Goal: Information Seeking & Learning: Learn about a topic

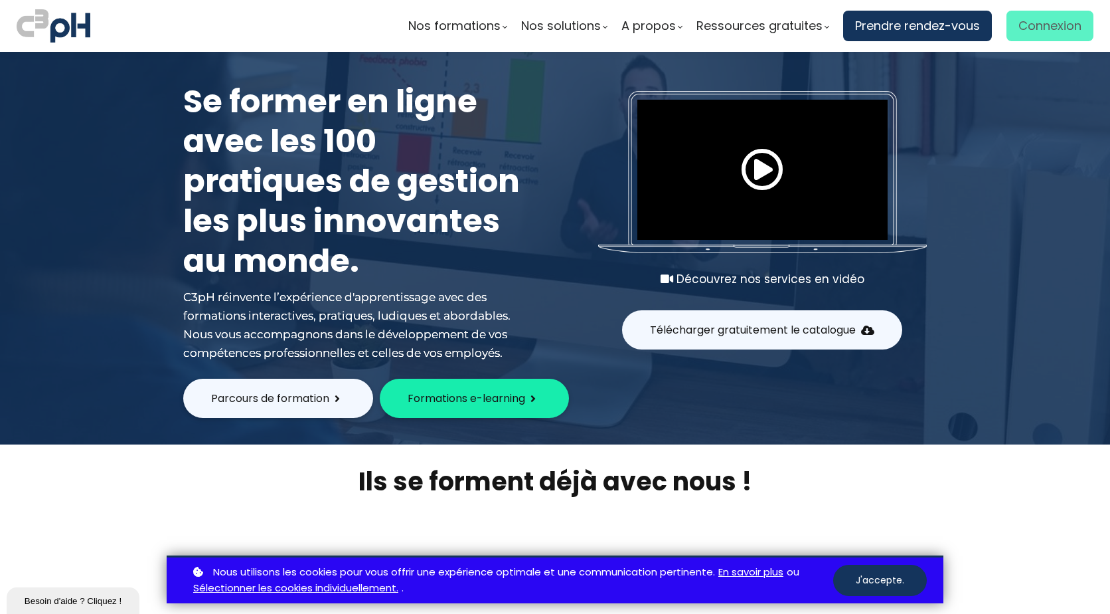
drag, startPoint x: 0, startPoint y: 0, endPoint x: 1038, endPoint y: 19, distance: 1037.9
click at [1038, 19] on span "Connexion" at bounding box center [1050, 26] width 63 height 20
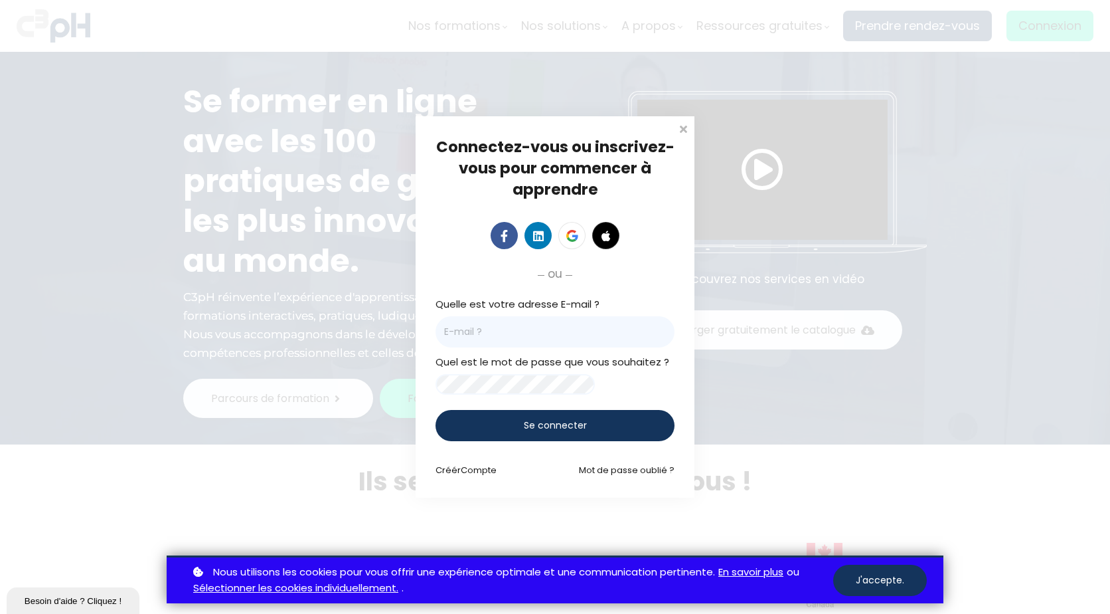
click at [584, 323] on input "email" at bounding box center [555, 331] width 239 height 31
click at [584, 323] on input "kmiville" at bounding box center [555, 331] width 239 height 31
type input "[EMAIL_ADDRESS][DOMAIN_NAME]"
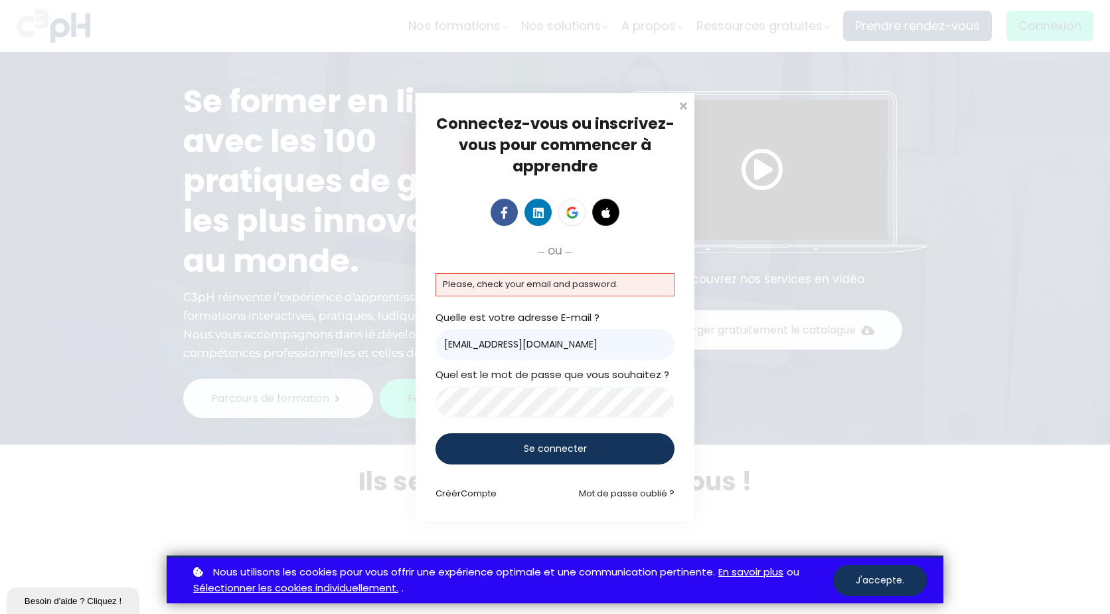
click at [353, 392] on div "Connectez-vous ou inscrivez-vous pour commencer à apprendre Connectez-vous pour…" at bounding box center [555, 307] width 1110 height 614
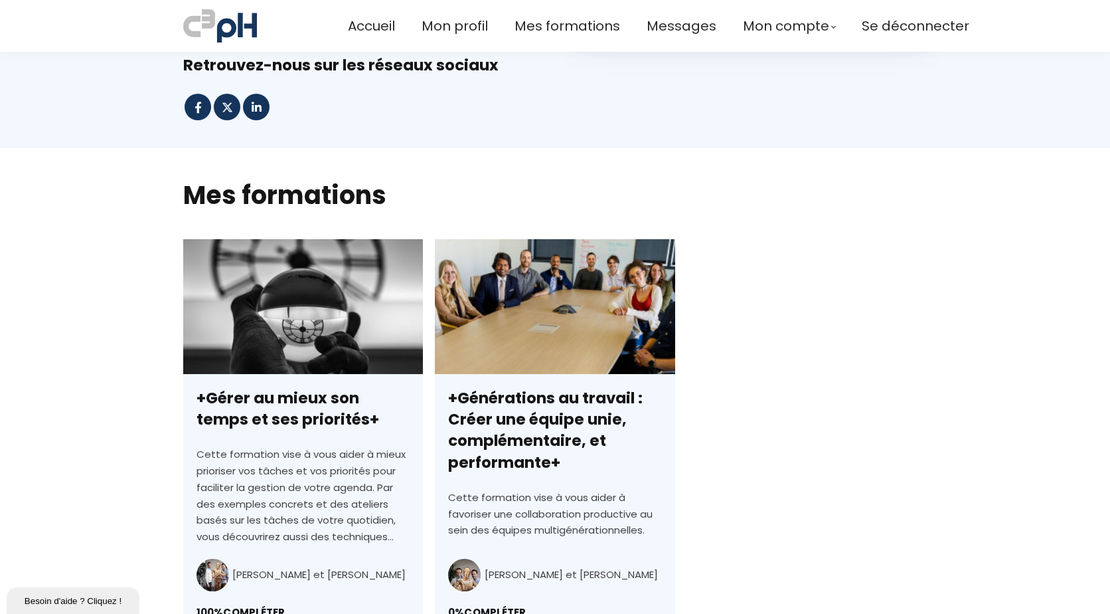
scroll to position [199, 0]
click at [1088, 185] on section "Mes formations tout mon Pas encore inscrit nouveau populaire gratuit auteurs C3…" at bounding box center [555, 442] width 1110 height 586
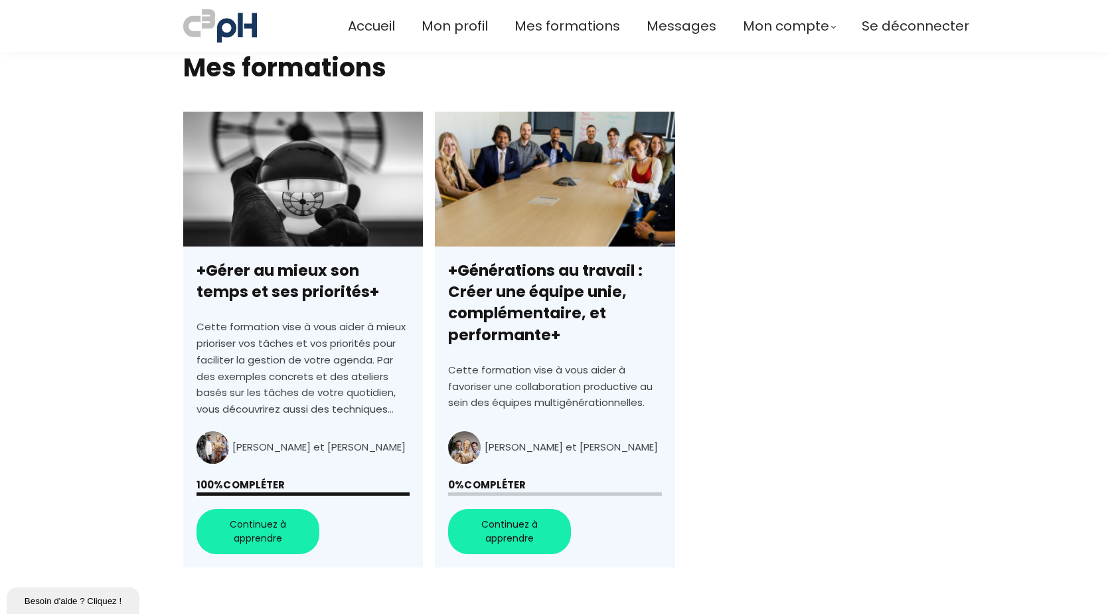
scroll to position [332, 0]
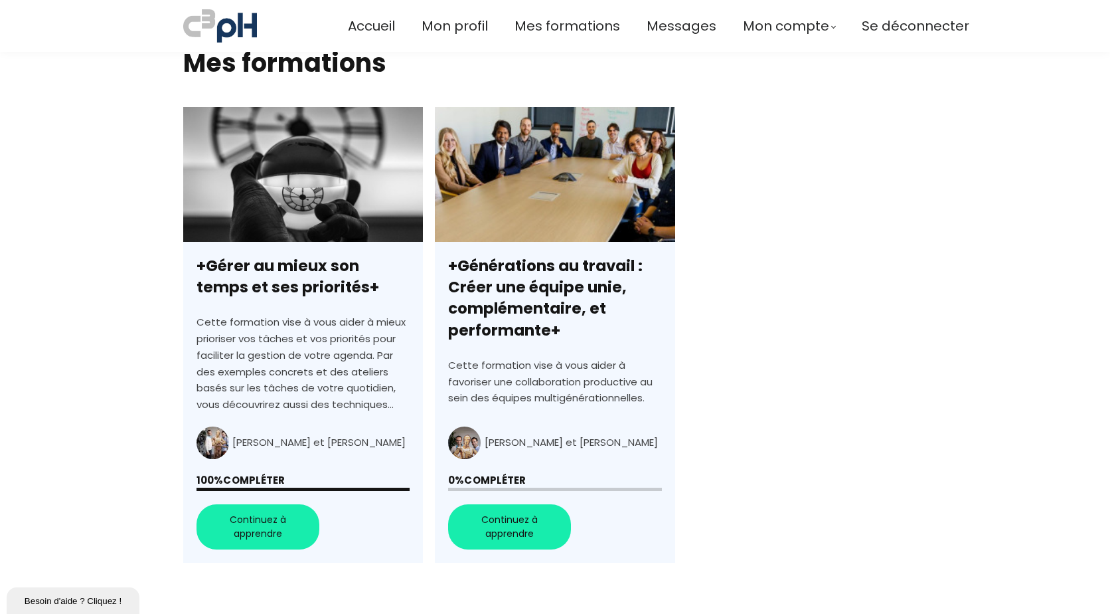
click at [527, 529] on link "+Générations au travail : Créer une équipe unie, complémentaire, et performante+" at bounding box center [555, 335] width 240 height 456
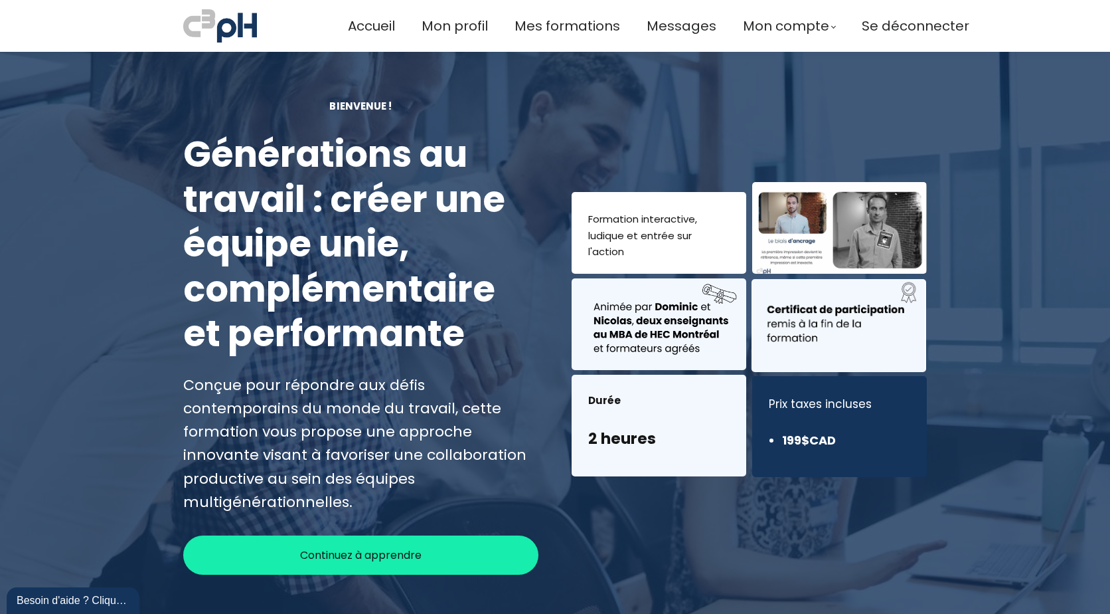
click at [430, 536] on div "Continuez à apprendre" at bounding box center [360, 554] width 355 height 39
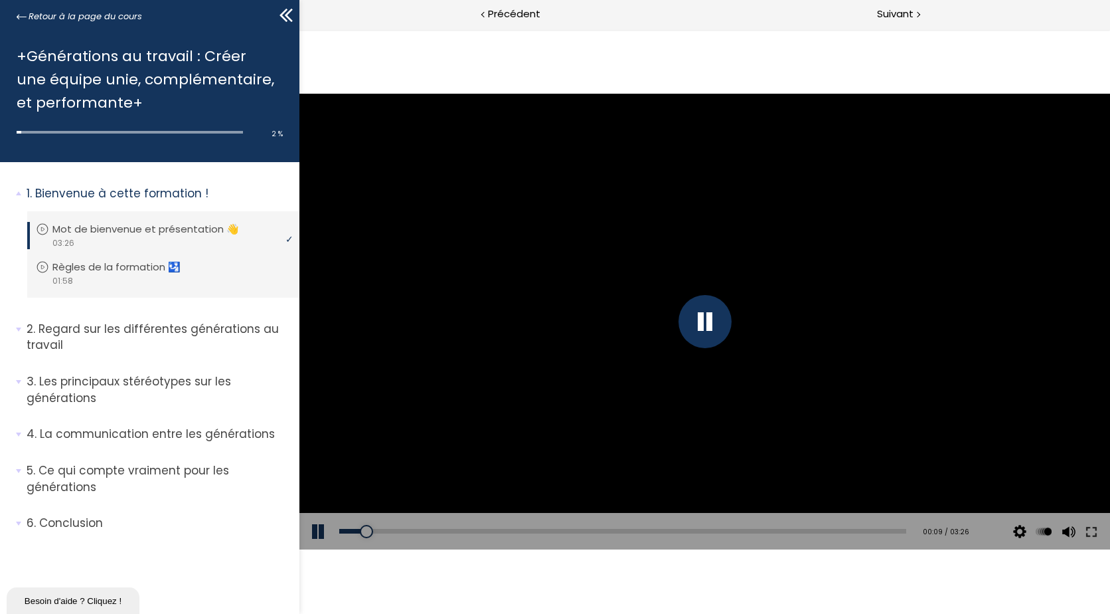
click at [643, 581] on div "Click for sound @keyframes VOLUME_SMALL_WAVE_FLASH { 0% { opacity: 0; } 33% { o…" at bounding box center [704, 321] width 811 height 584
drag, startPoint x: 1066, startPoint y: 469, endPoint x: 1066, endPoint y: 437, distance: 32.5
click at [1066, 438] on div "Click for sound @keyframes VOLUME_SMALL_WAVE_FLASH { 0% { opacity: 0; } 33% { o…" at bounding box center [704, 322] width 811 height 456
click at [765, 598] on div "Click for sound @keyframes VOLUME_SMALL_WAVE_FLASH { 0% { opacity: 0; } 33% { o…" at bounding box center [704, 321] width 811 height 584
click at [825, 532] on div "03:00" at bounding box center [622, 531] width 567 height 5
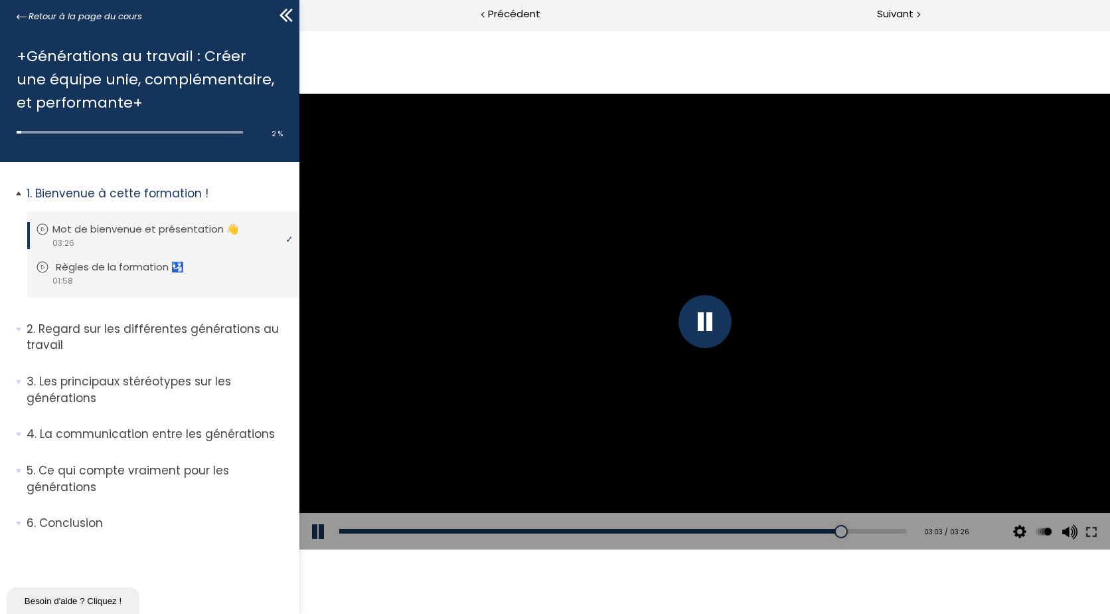
click at [145, 269] on p "Règles de la formation 🛂" at bounding box center [130, 267] width 148 height 15
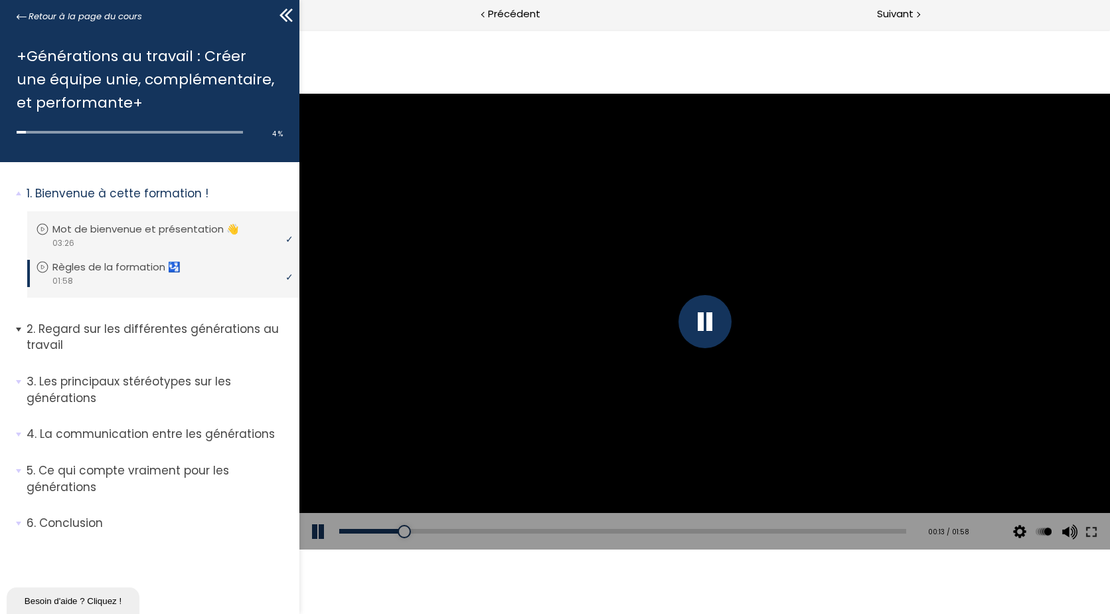
click at [118, 325] on p "Regard sur les différentes générations au travail" at bounding box center [158, 337] width 263 height 33
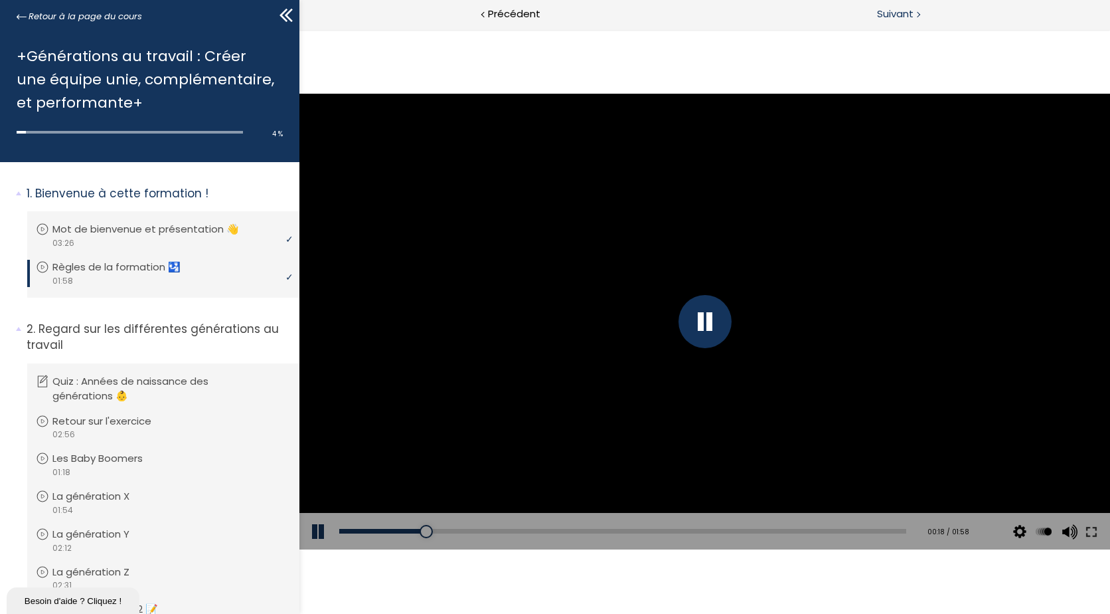
click at [887, 16] on span "Suivant" at bounding box center [895, 14] width 37 height 17
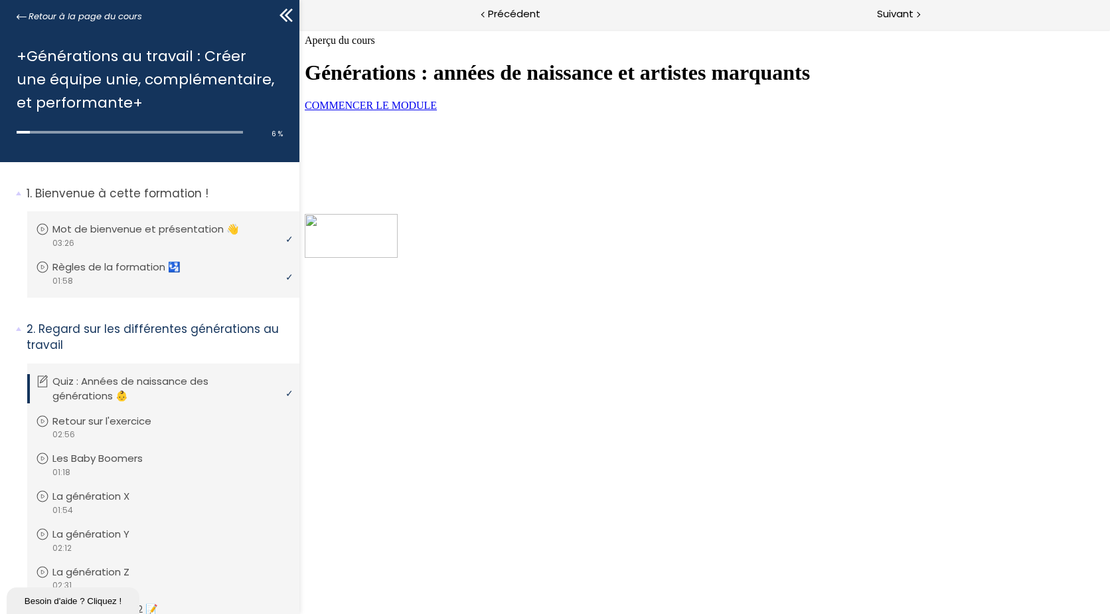
click at [437, 111] on link "COMMENCER LE MODULE" at bounding box center [371, 105] width 132 height 11
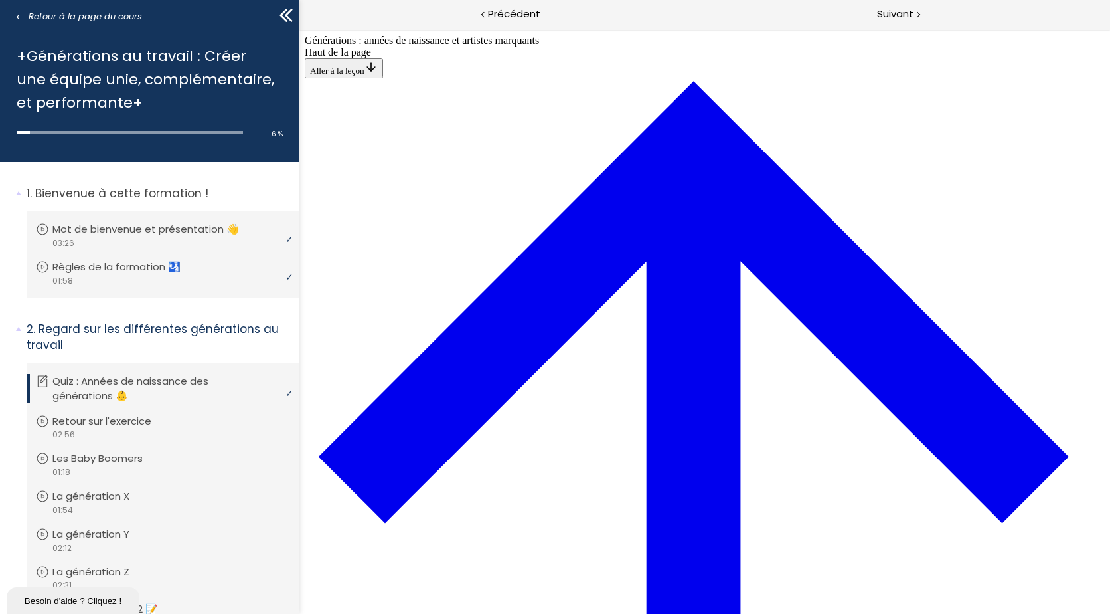
scroll to position [511, 0]
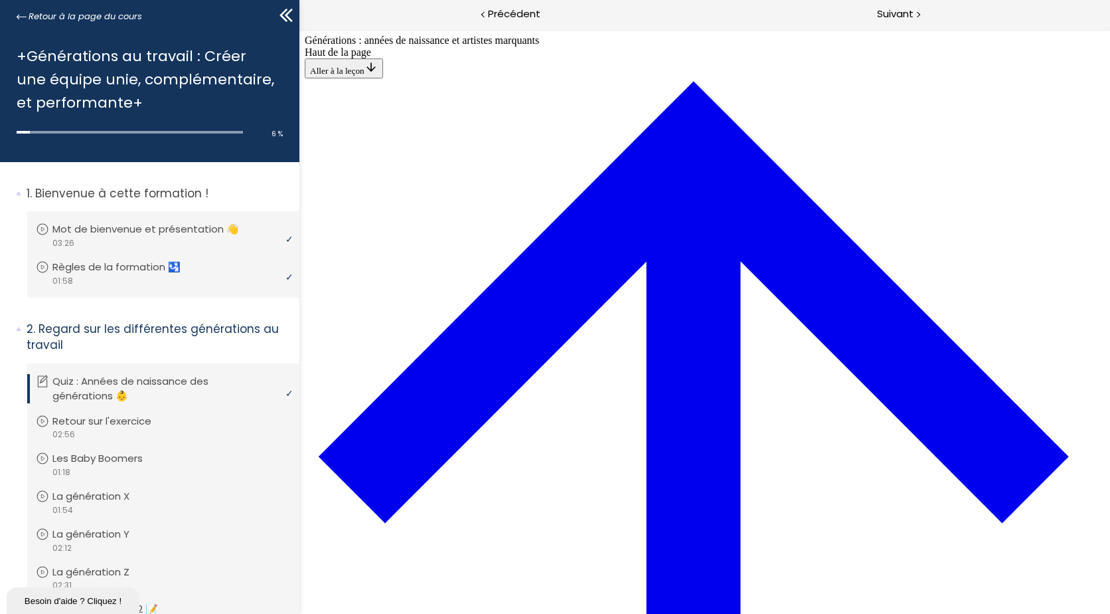
scroll to position [3994, 0]
click at [891, 22] on span "Suivant" at bounding box center [895, 14] width 37 height 17
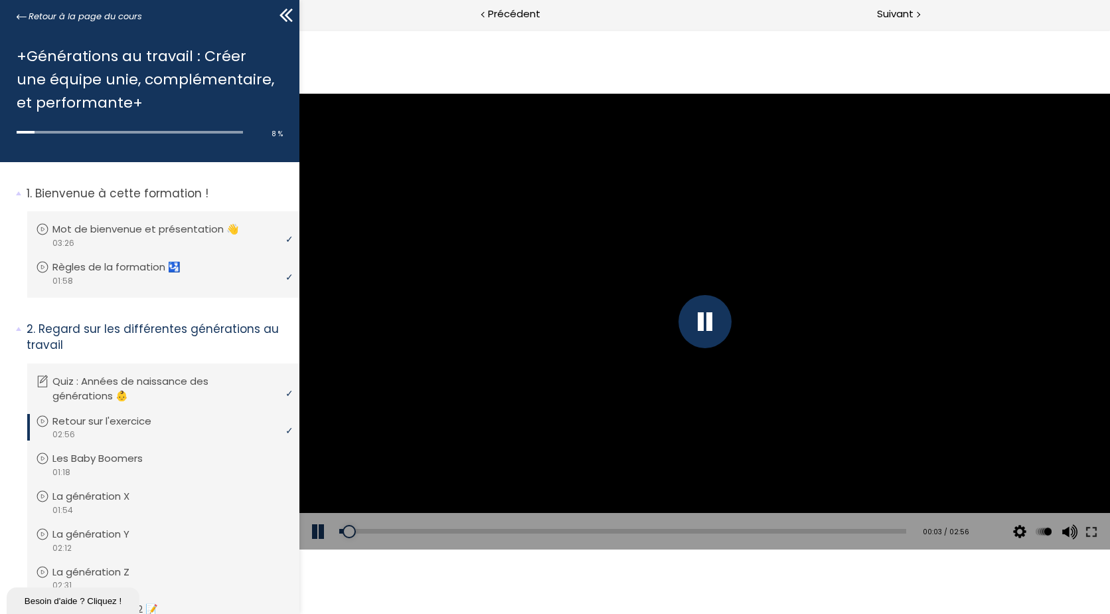
click at [825, 582] on div "Click for sound @keyframes VOLUME_SMALL_WAVE_FLASH { 0% { opacity: 0; } 33% { o…" at bounding box center [704, 321] width 811 height 584
click at [700, 299] on div at bounding box center [705, 321] width 53 height 53
click at [706, 313] on div at bounding box center [704, 322] width 811 height 456
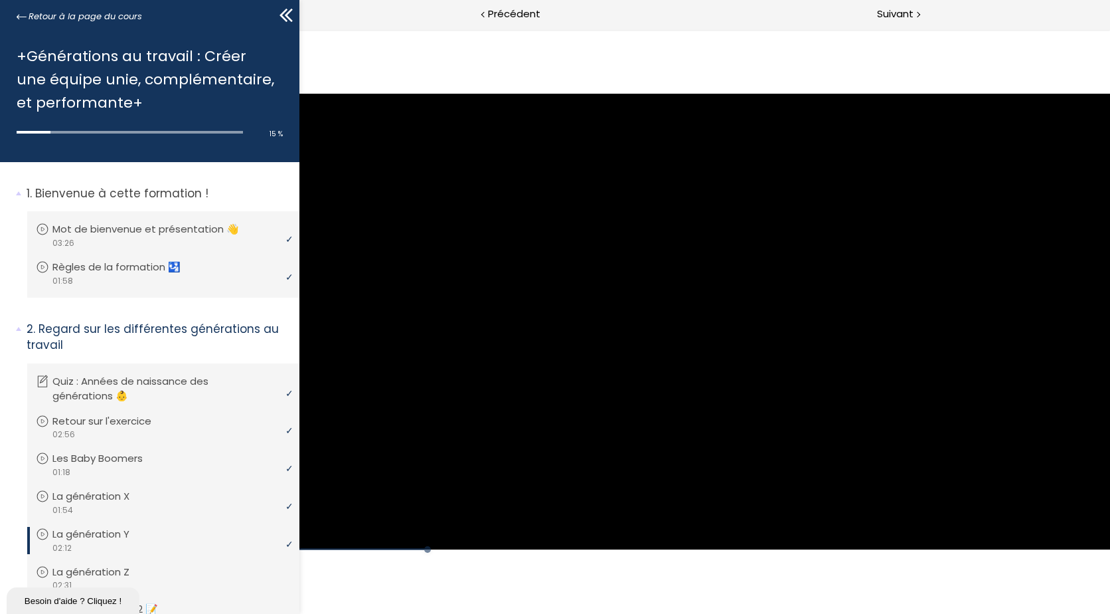
drag, startPoint x: 803, startPoint y: 581, endPoint x: 812, endPoint y: 579, distance: 8.9
click at [803, 581] on div "Click for sound @keyframes VOLUME_SMALL_WAVE_FLASH { 0% { opacity: 0; } 33% { o…" at bounding box center [704, 321] width 811 height 584
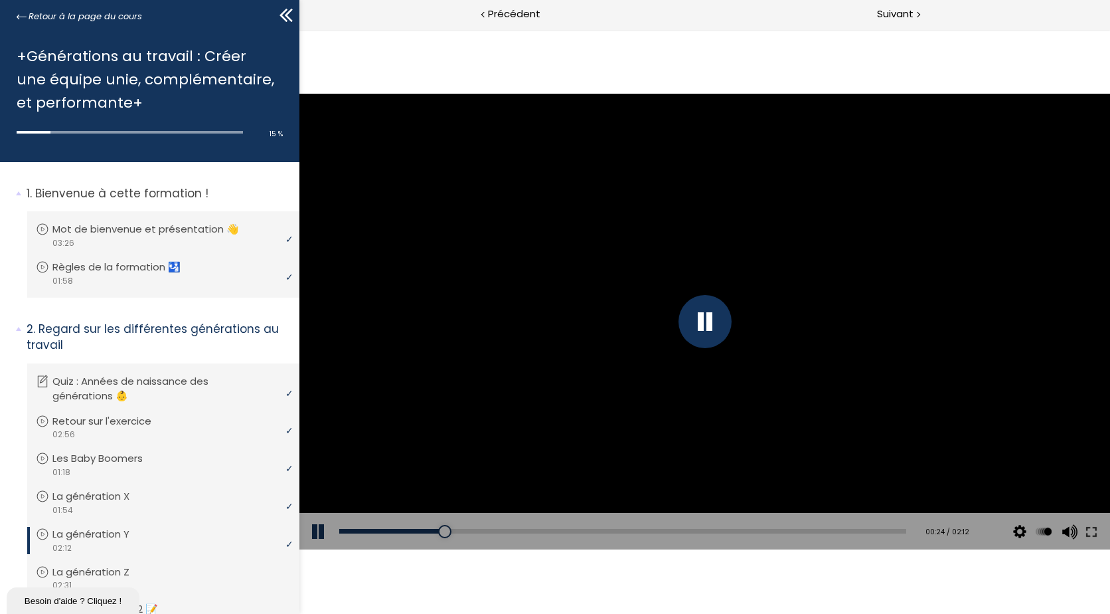
click at [943, 588] on div "Click for sound @keyframes VOLUME_SMALL_WAVE_FLASH { 0% { opacity: 0; } 33% { o…" at bounding box center [704, 321] width 811 height 584
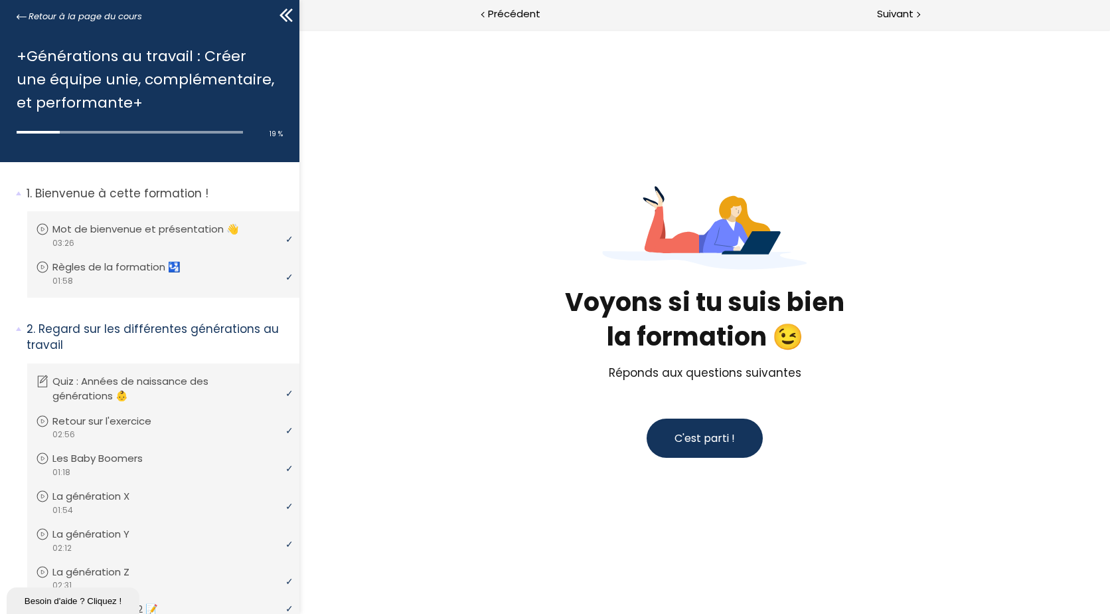
click at [724, 433] on span "C'est parti !" at bounding box center [705, 437] width 60 height 15
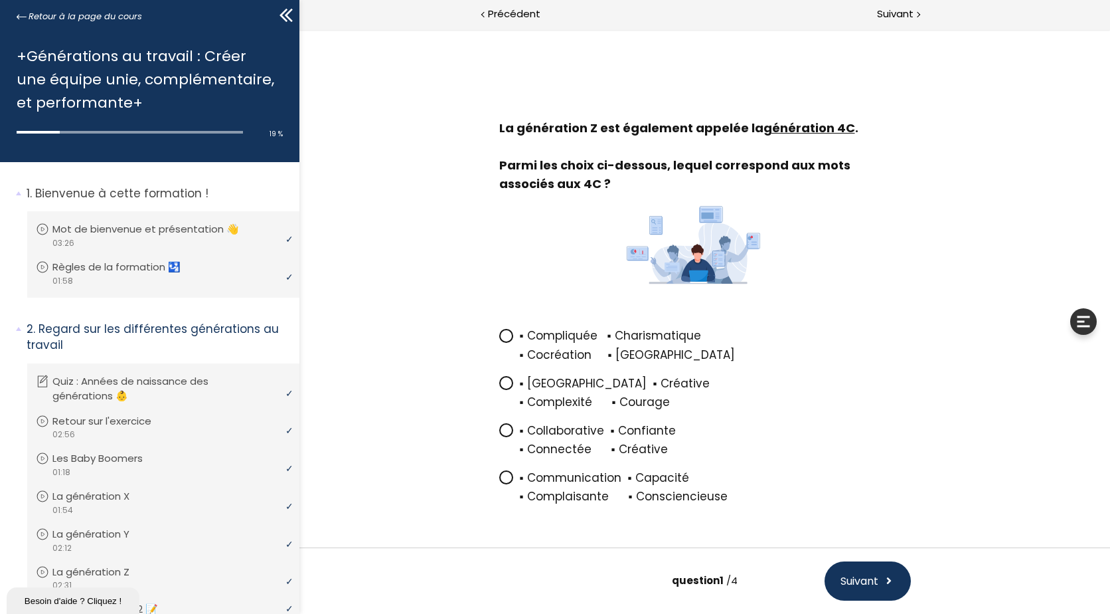
click at [502, 428] on icon at bounding box center [506, 430] width 8 height 8
click at [499, 434] on input "▪ Collaborative ▪ Confiante ▪ Connectée ▪ Créative" at bounding box center [499, 434] width 0 height 0
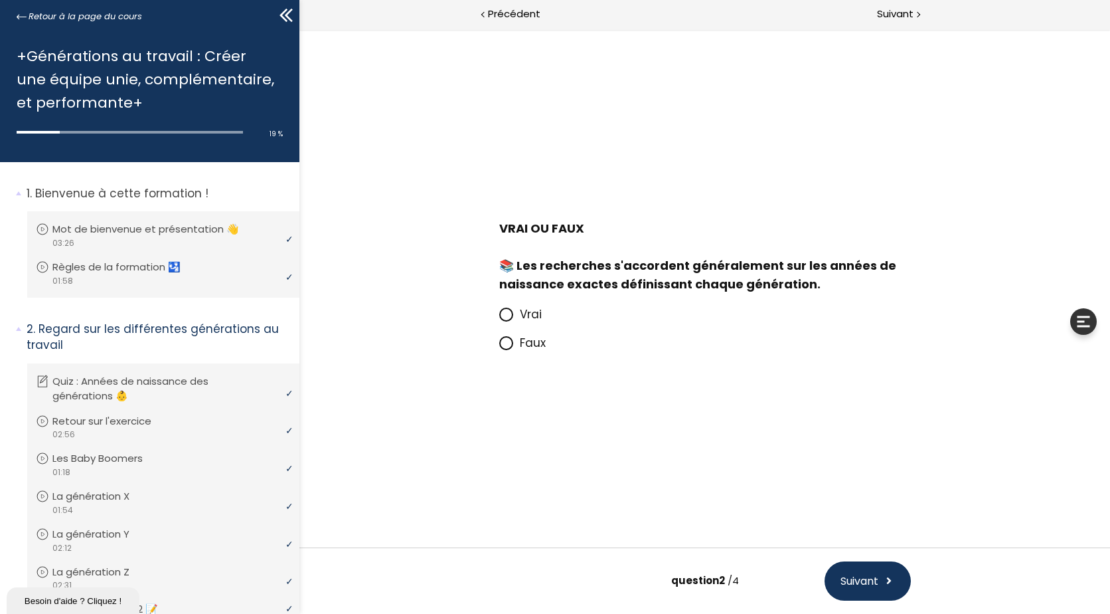
click at [513, 319] on span at bounding box center [509, 314] width 21 height 17
click at [499, 318] on input "Vrai" at bounding box center [499, 318] width 0 height 0
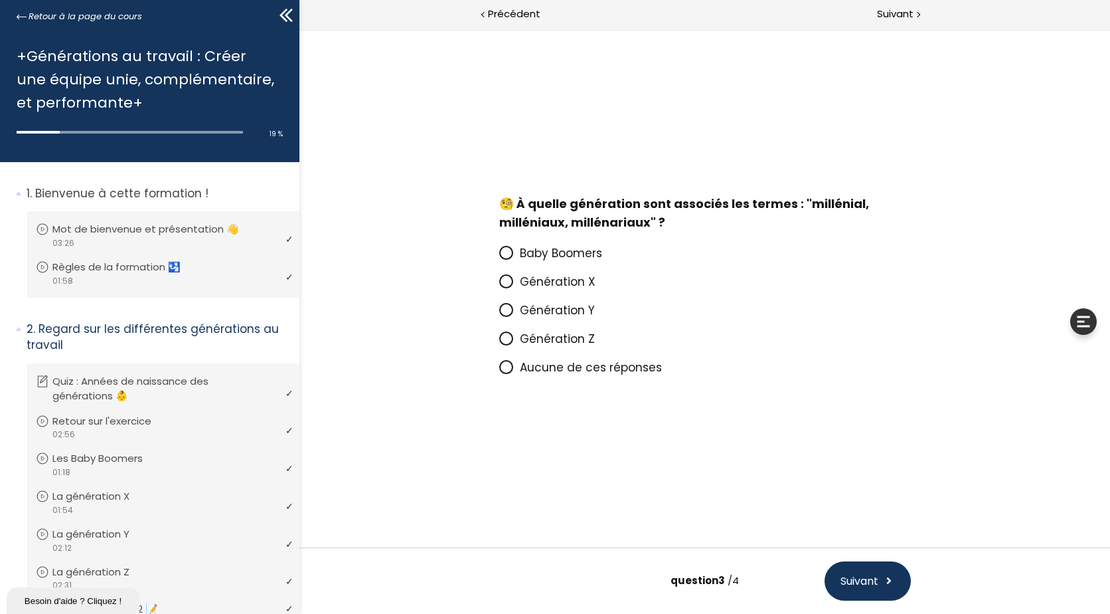
click at [507, 311] on icon at bounding box center [506, 309] width 11 height 11
click at [499, 314] on input "Génération Y" at bounding box center [499, 314] width 0 height 0
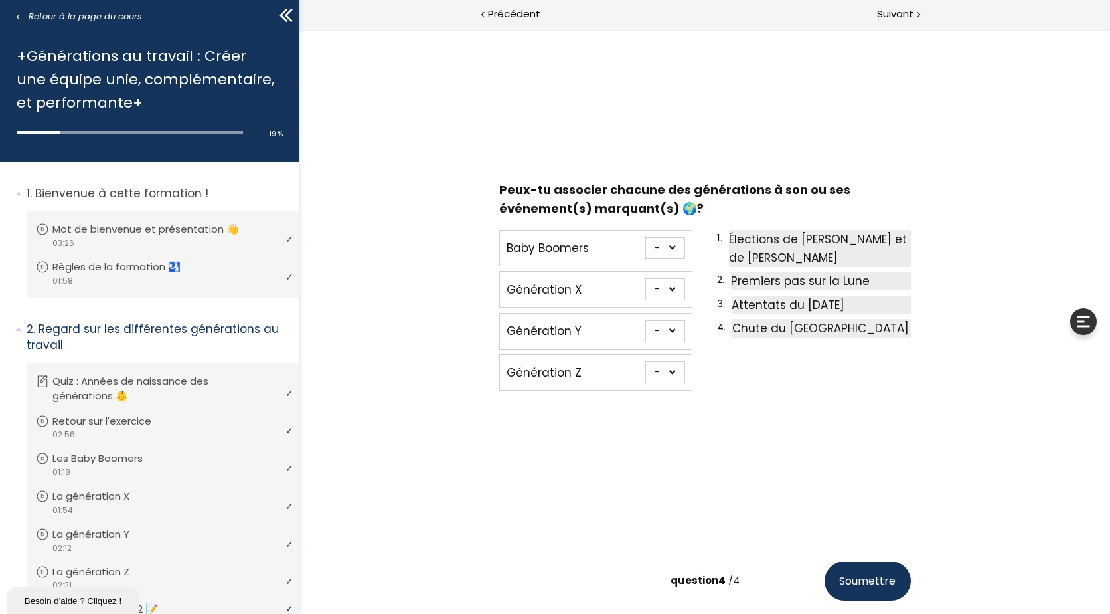
click at [667, 248] on select "- 1 2 3 4" at bounding box center [665, 248] width 40 height 22
select select "667aa744ca7f1"
click at [645, 237] on select "- 1 2 3 4" at bounding box center [665, 248] width 40 height 22
click at [672, 329] on select "- 1 2 3 4" at bounding box center [665, 331] width 40 height 22
select select "667aa744ca8ce"
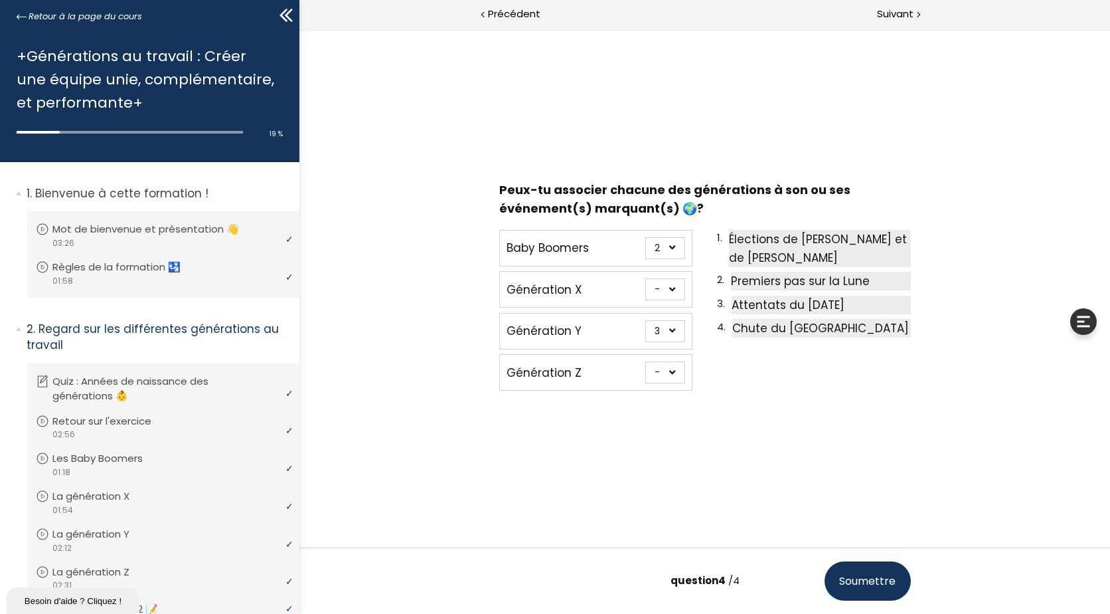
click at [645, 320] on select "- 1 2 3 4" at bounding box center [665, 331] width 40 height 22
click at [663, 297] on select "- 1 2 3 4" at bounding box center [665, 289] width 40 height 22
select select "667aa744ca862"
click at [645, 278] on select "- 1 2 3 4" at bounding box center [665, 289] width 40 height 22
click at [667, 374] on select "- 1 2 3 4" at bounding box center [665, 372] width 40 height 22
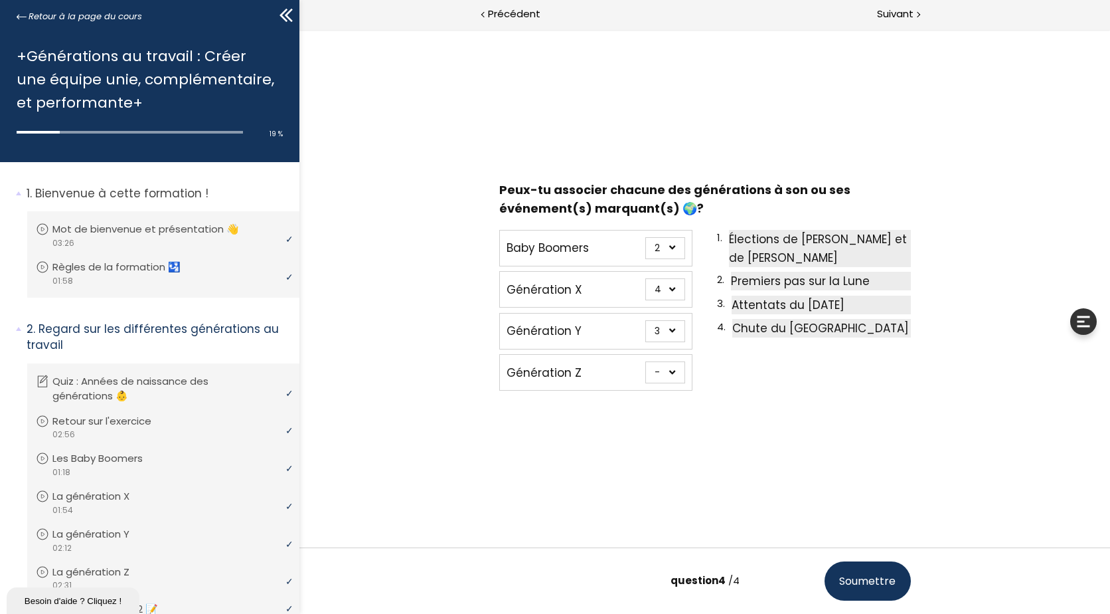
select select "667aa744ca949"
click at [645, 361] on select "- 1 2 3 4" at bounding box center [665, 372] width 40 height 22
click at [868, 580] on span "Soumettre" at bounding box center [867, 580] width 56 height 17
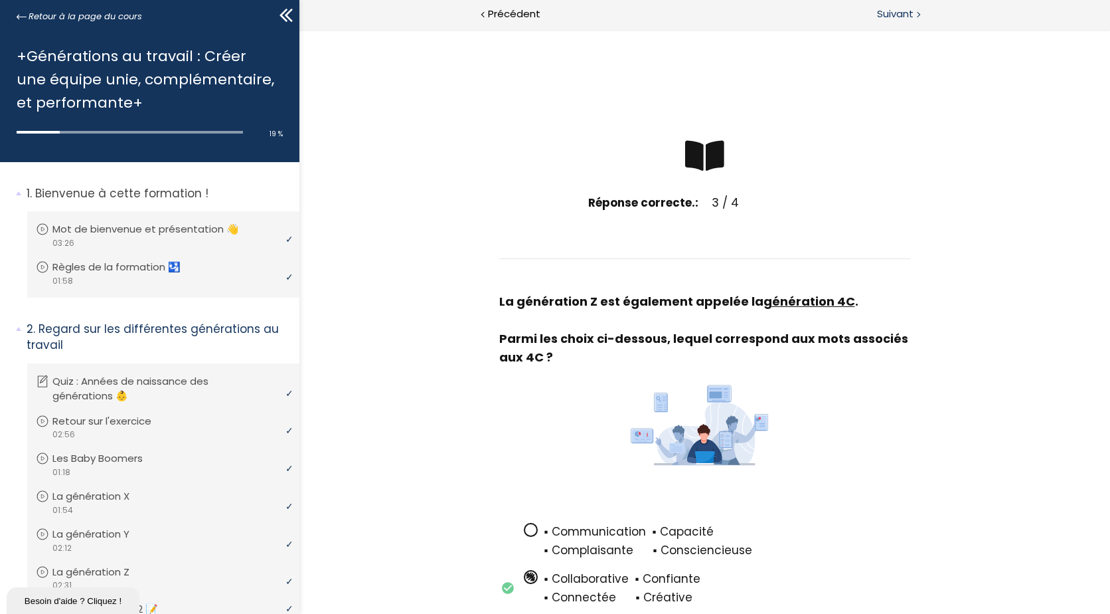
click at [894, 19] on span "Suivant" at bounding box center [895, 14] width 37 height 17
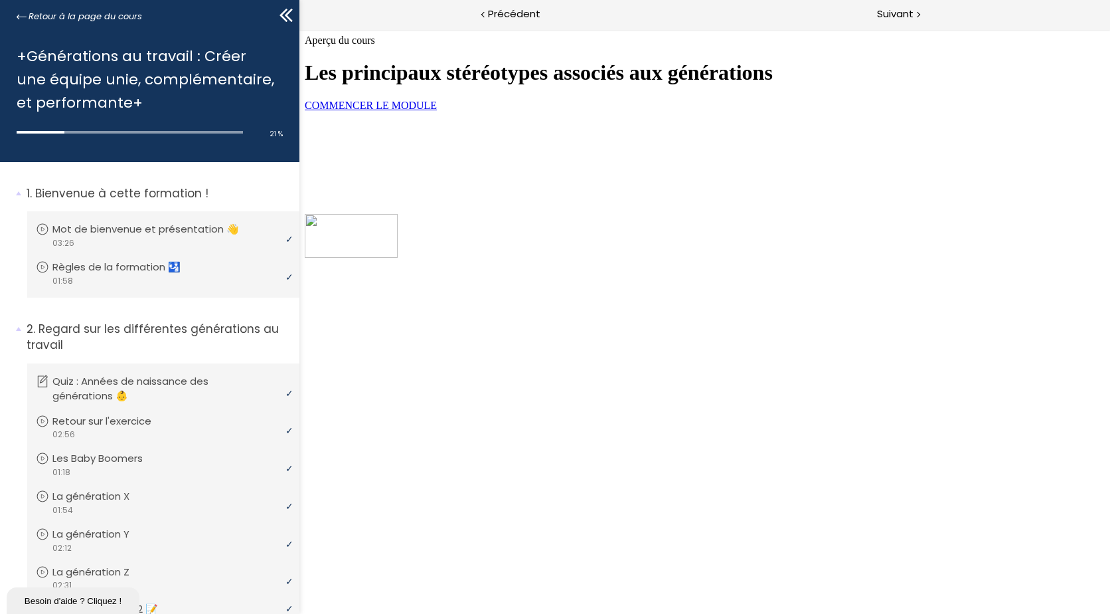
click at [437, 111] on link "COMMENCER LE MODULE" at bounding box center [371, 105] width 132 height 11
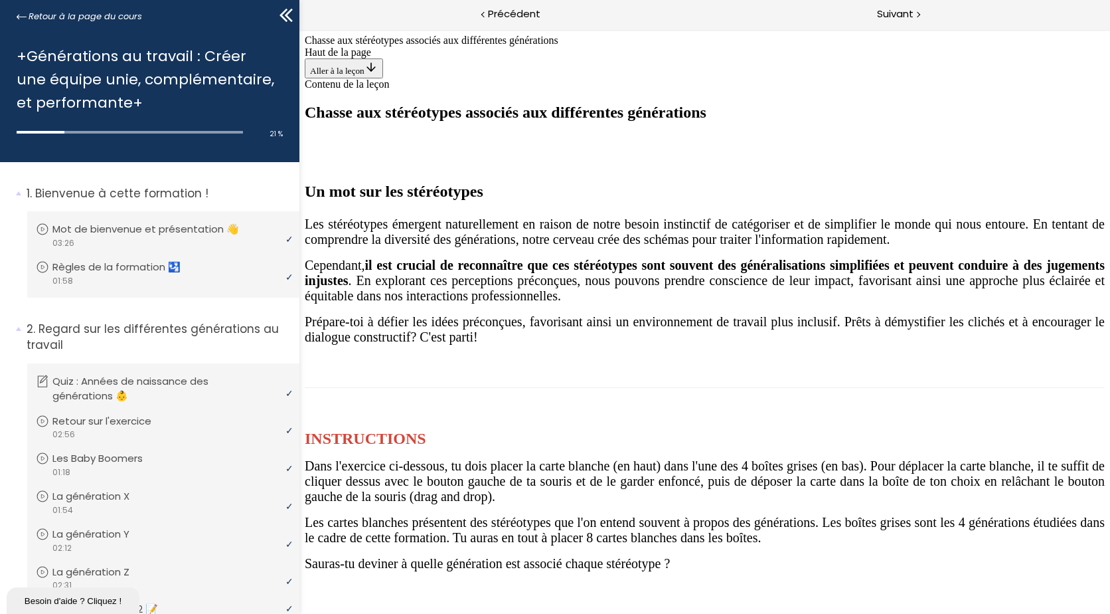
scroll to position [1062, 0]
drag, startPoint x: 973, startPoint y: 337, endPoint x: 787, endPoint y: 198, distance: 232.9
drag, startPoint x: 712, startPoint y: 153, endPoint x: 780, endPoint y: 325, distance: 184.4
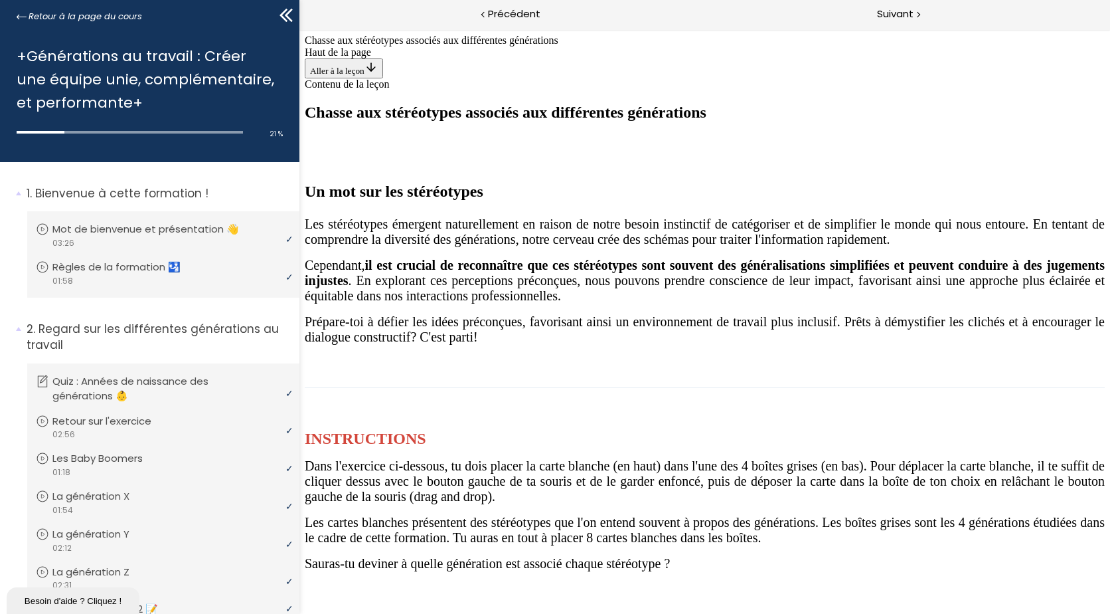
drag, startPoint x: 687, startPoint y: 169, endPoint x: 943, endPoint y: 334, distance: 304.6
drag, startPoint x: 708, startPoint y: 158, endPoint x: 789, endPoint y: 313, distance: 175.2
drag, startPoint x: 702, startPoint y: 181, endPoint x: 957, endPoint y: 339, distance: 300.5
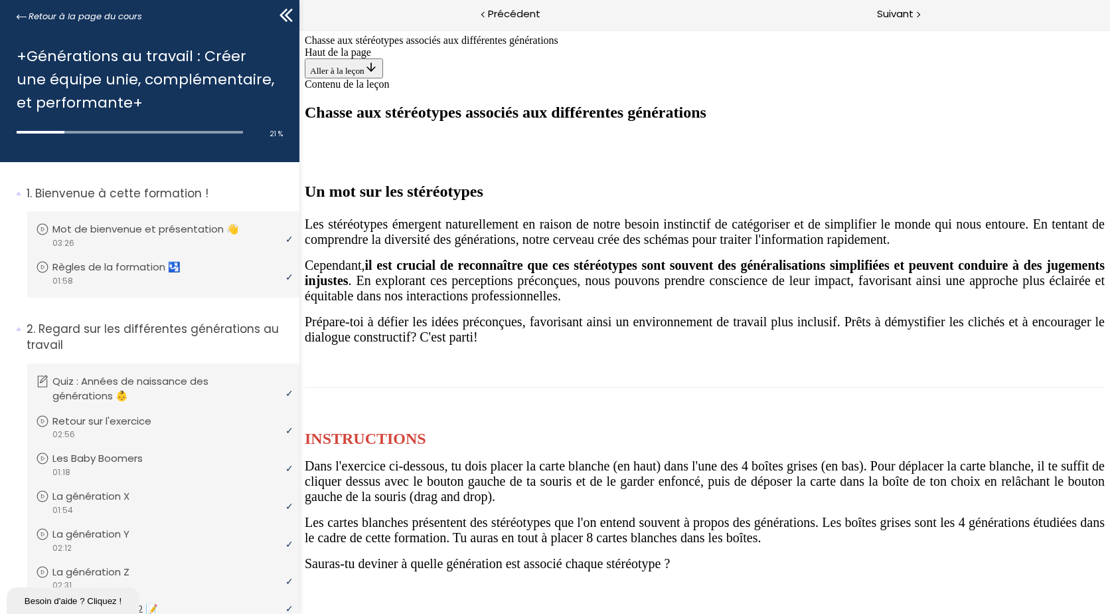
drag, startPoint x: 714, startPoint y: 176, endPoint x: 963, endPoint y: 331, distance: 292.9
drag, startPoint x: 712, startPoint y: 183, endPoint x: 623, endPoint y: 331, distance: 173.1
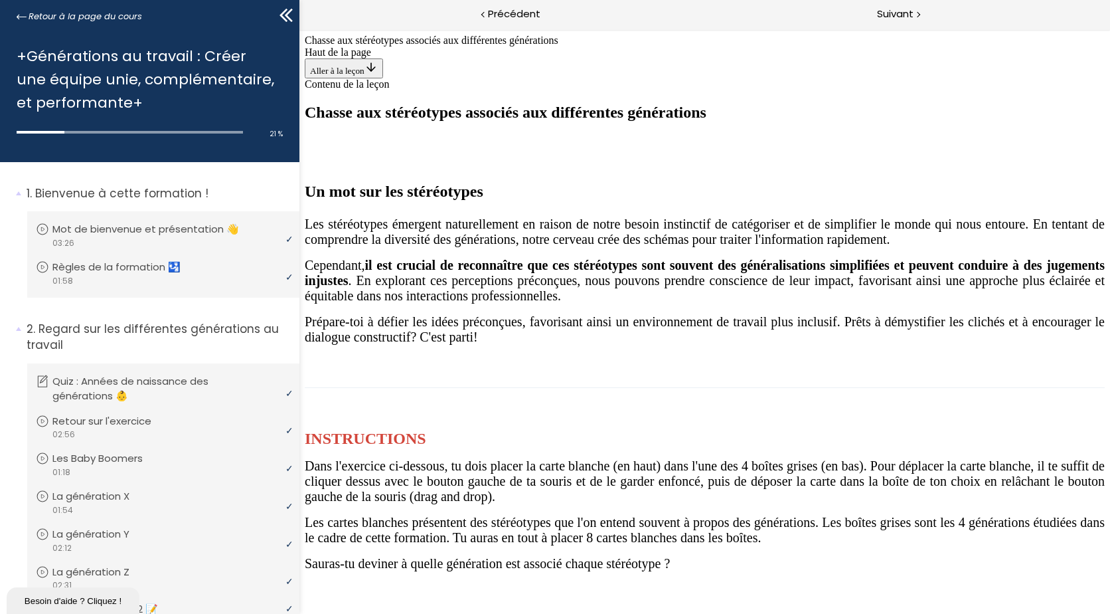
drag, startPoint x: 702, startPoint y: 185, endPoint x: 790, endPoint y: 337, distance: 175.8
drag, startPoint x: 839, startPoint y: 270, endPoint x: 953, endPoint y: 357, distance: 144.0
drag, startPoint x: 727, startPoint y: 191, endPoint x: 641, endPoint y: 340, distance: 171.6
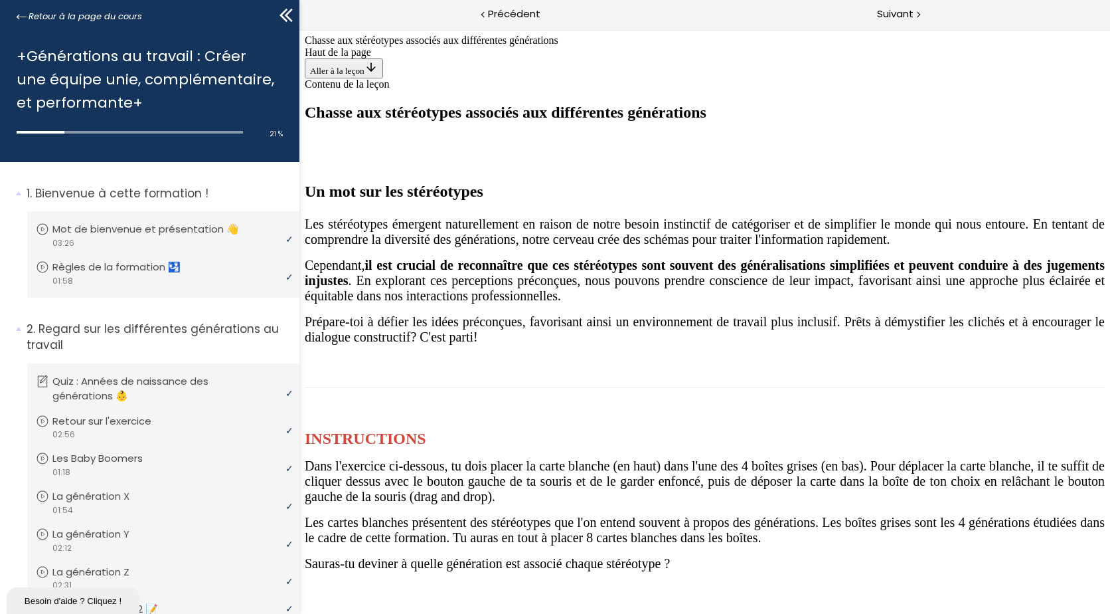
drag, startPoint x: 698, startPoint y: 185, endPoint x: 430, endPoint y: 339, distance: 310.2
drag, startPoint x: 707, startPoint y: 185, endPoint x: 429, endPoint y: 345, distance: 320.6
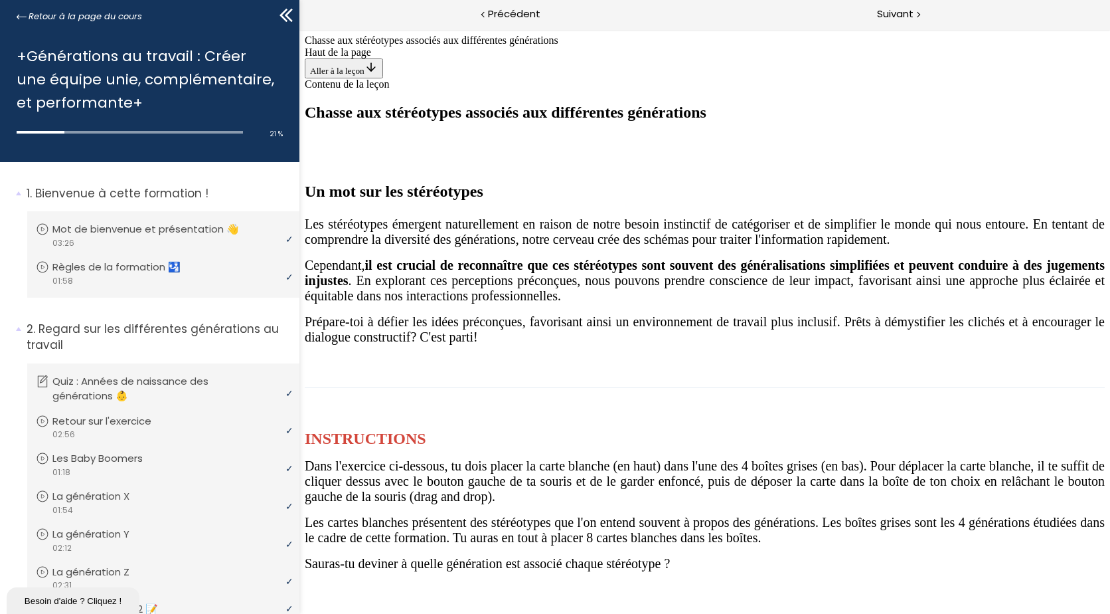
scroll to position [1392, 0]
click at [880, 14] on span "Suivant" at bounding box center [895, 14] width 37 height 17
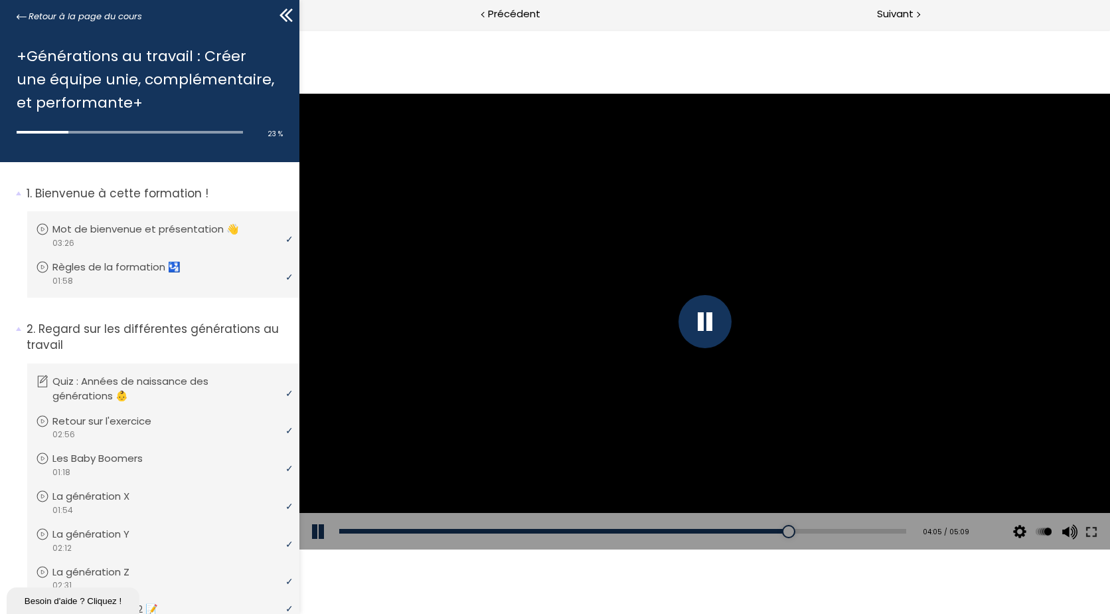
click at [719, 319] on div at bounding box center [705, 321] width 53 height 53
click at [666, 295] on div at bounding box center [704, 322] width 811 height 456
click at [717, 303] on div at bounding box center [705, 321] width 53 height 53
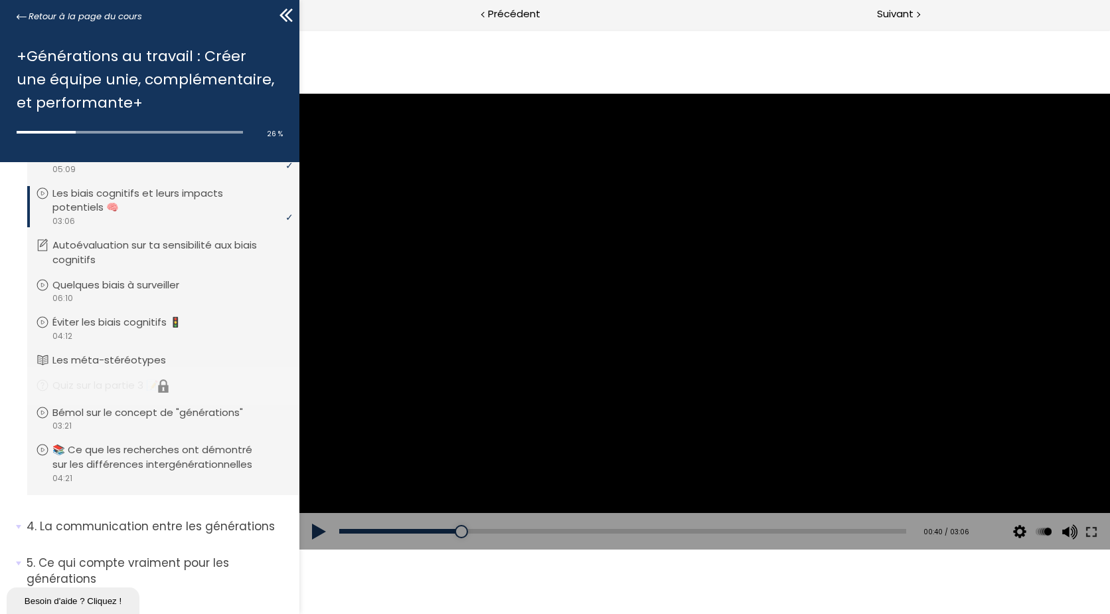
scroll to position [659, 0]
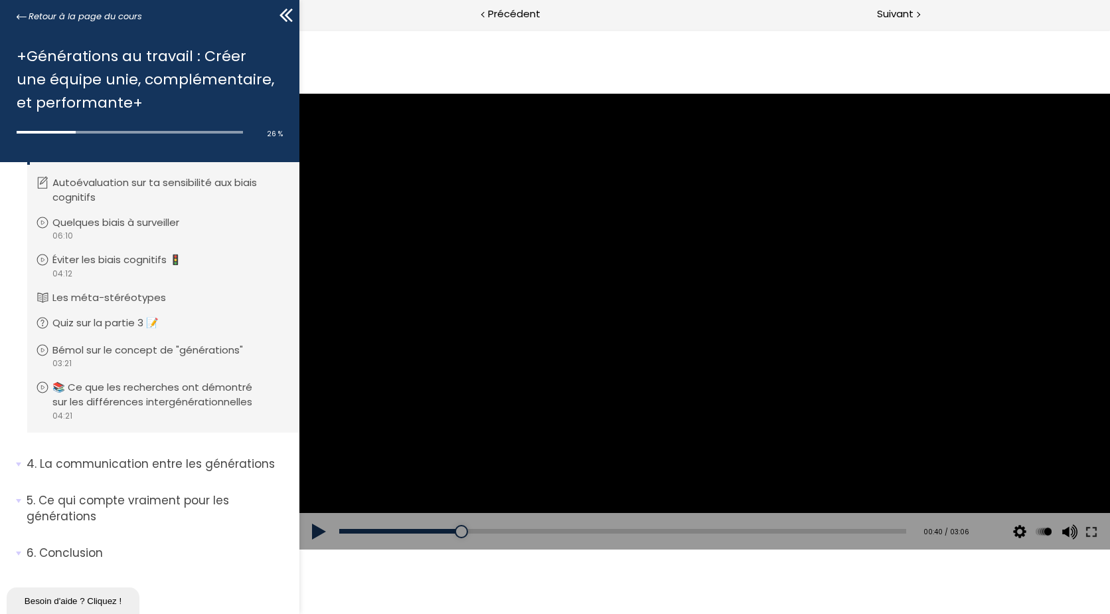
click at [575, 353] on div at bounding box center [704, 322] width 811 height 456
click at [716, 305] on div at bounding box center [705, 321] width 53 height 53
